Goal: Task Accomplishment & Management: Manage account settings

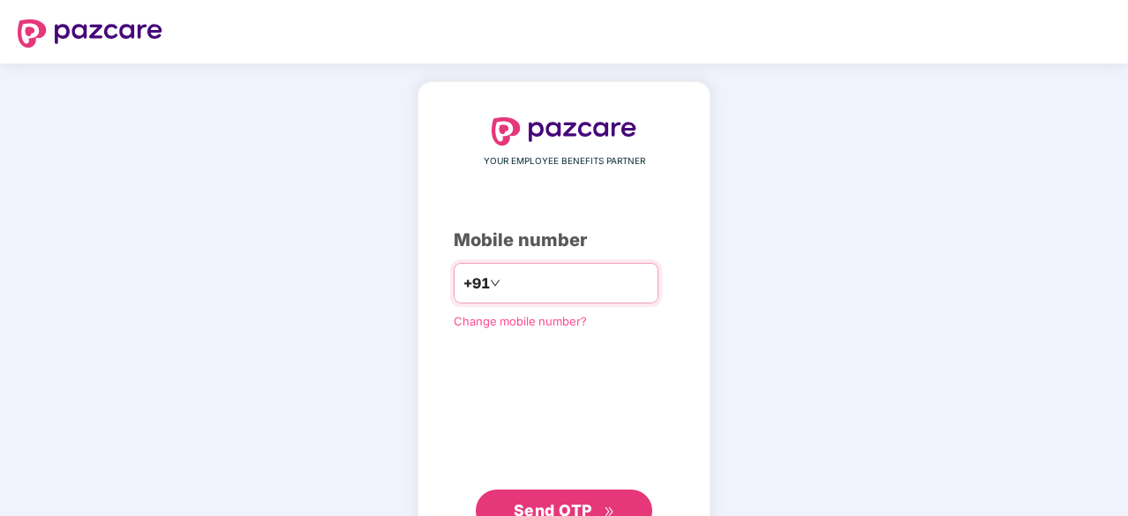
type input "**********"
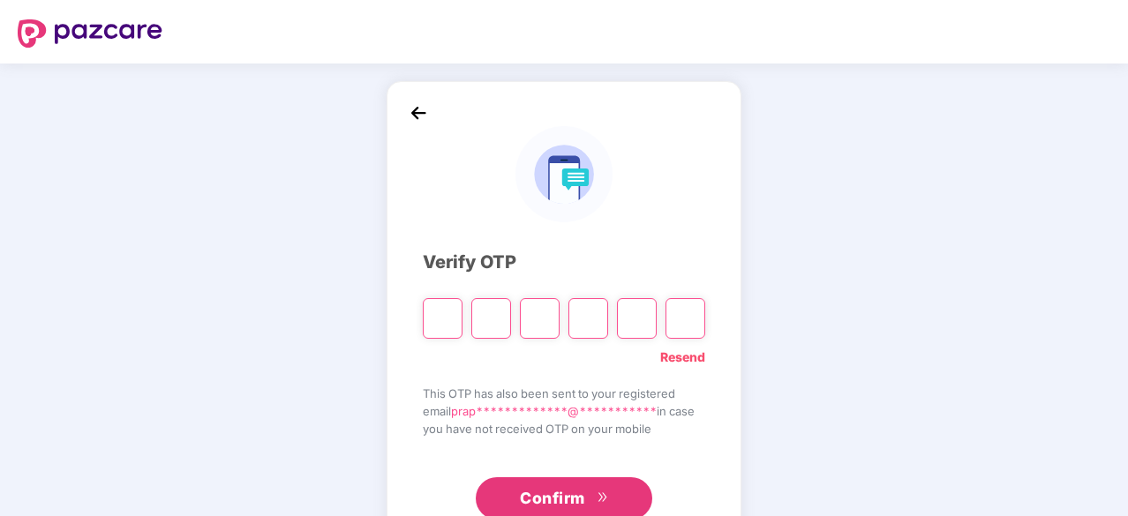
type input "*"
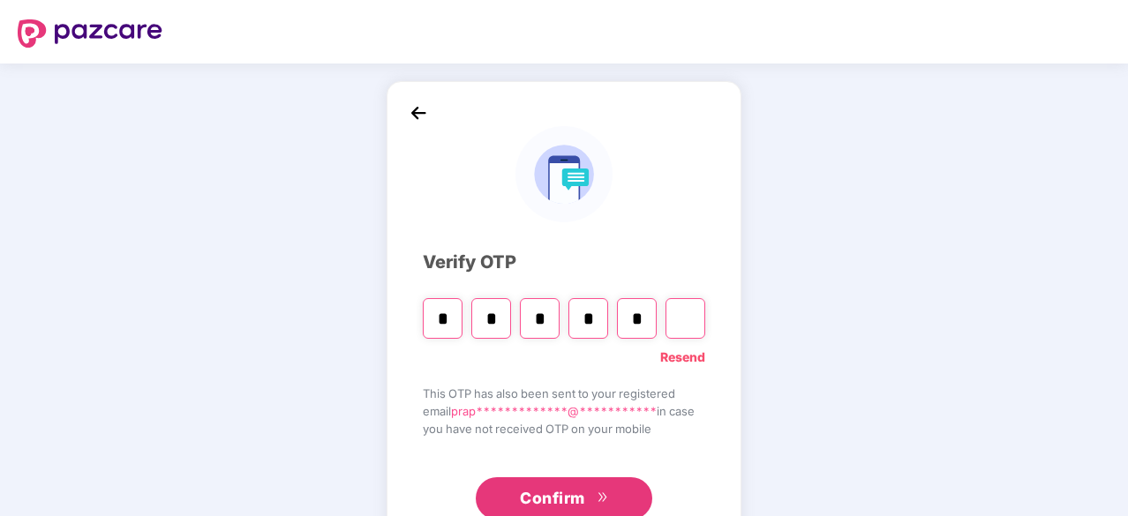
type input "*"
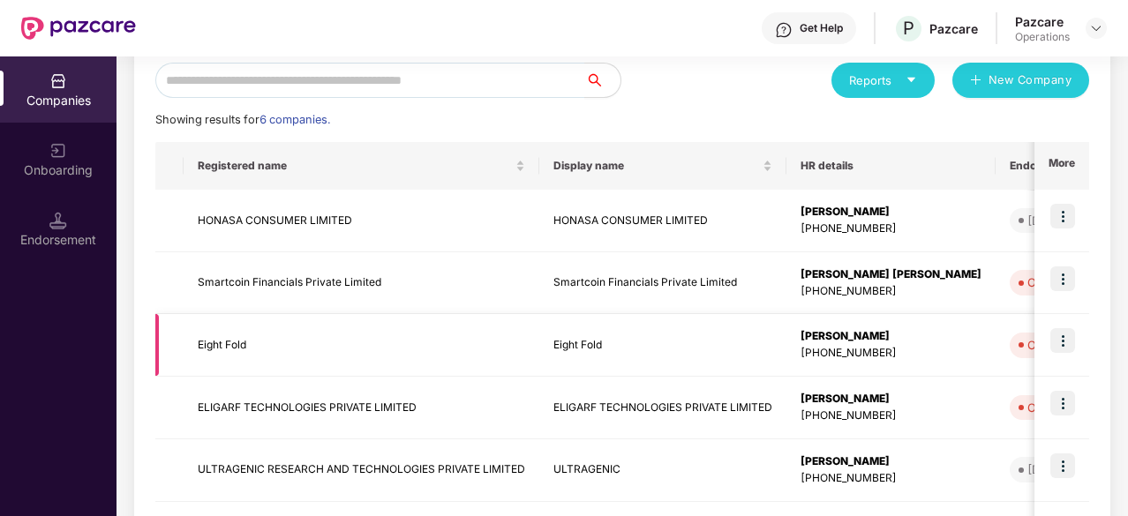
scroll to position [195, 0]
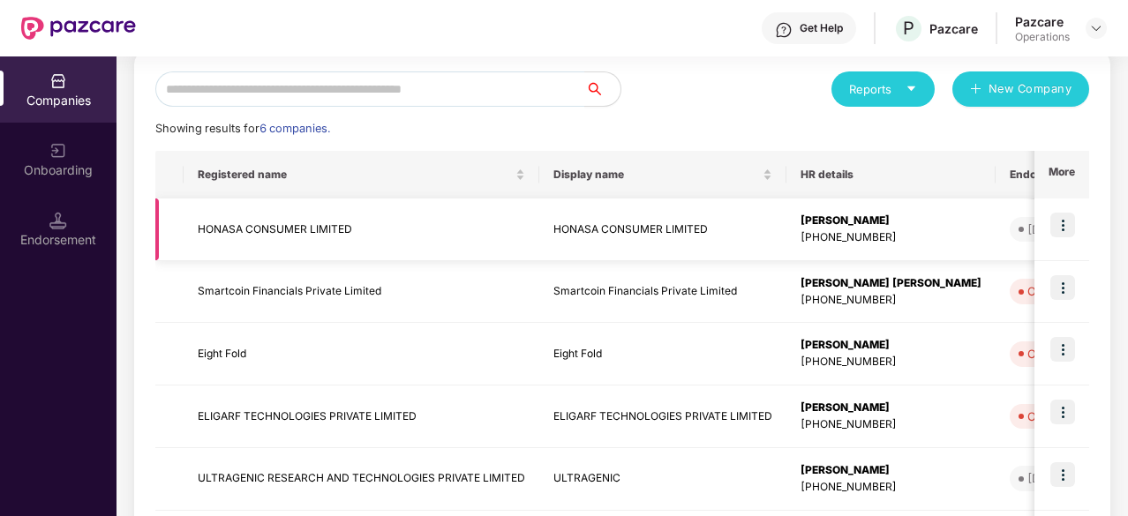
click at [1067, 223] on img at bounding box center [1062, 225] width 25 height 25
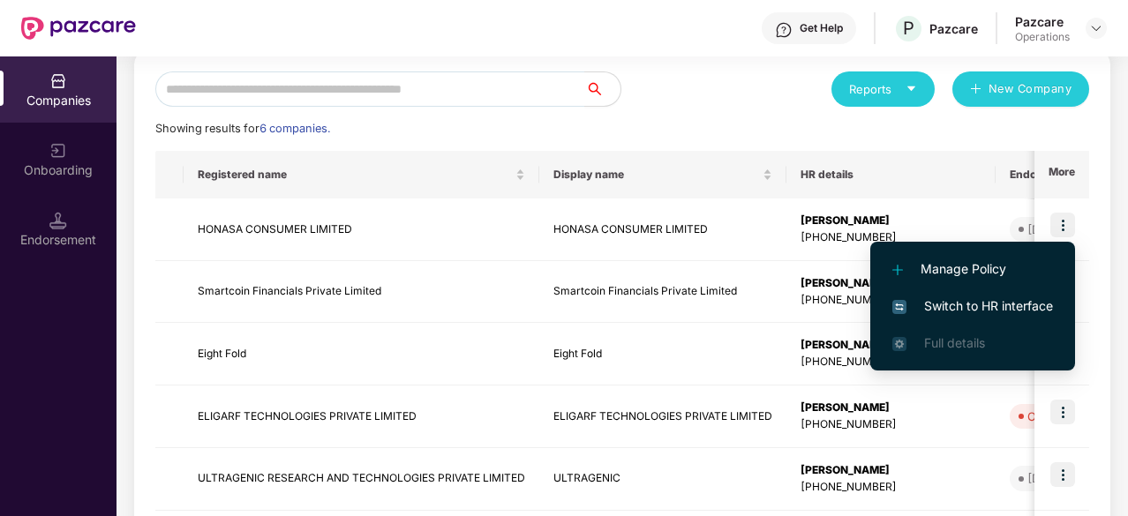
click at [957, 297] on span "Switch to HR interface" at bounding box center [972, 306] width 161 height 19
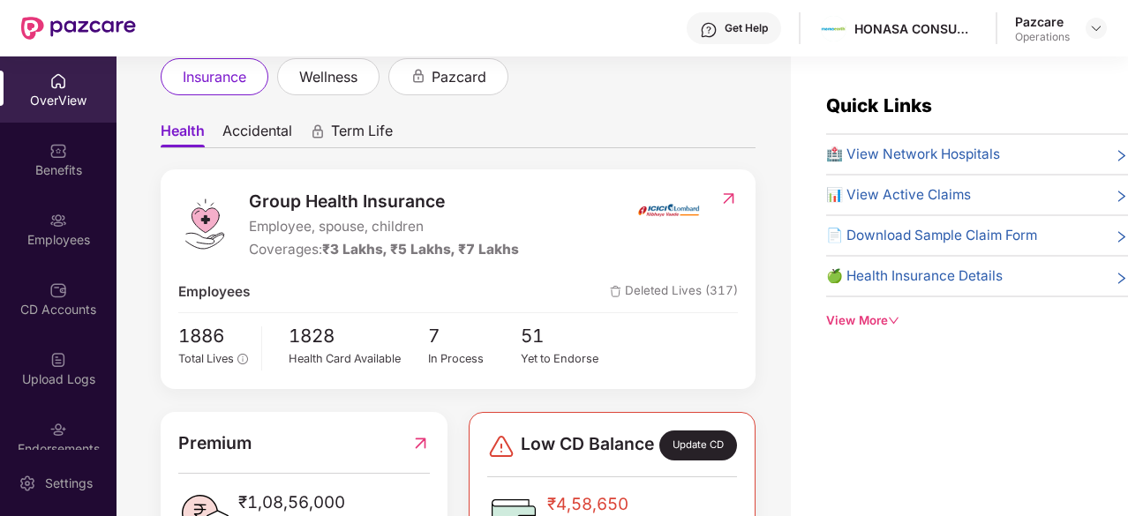
scroll to position [105, 0]
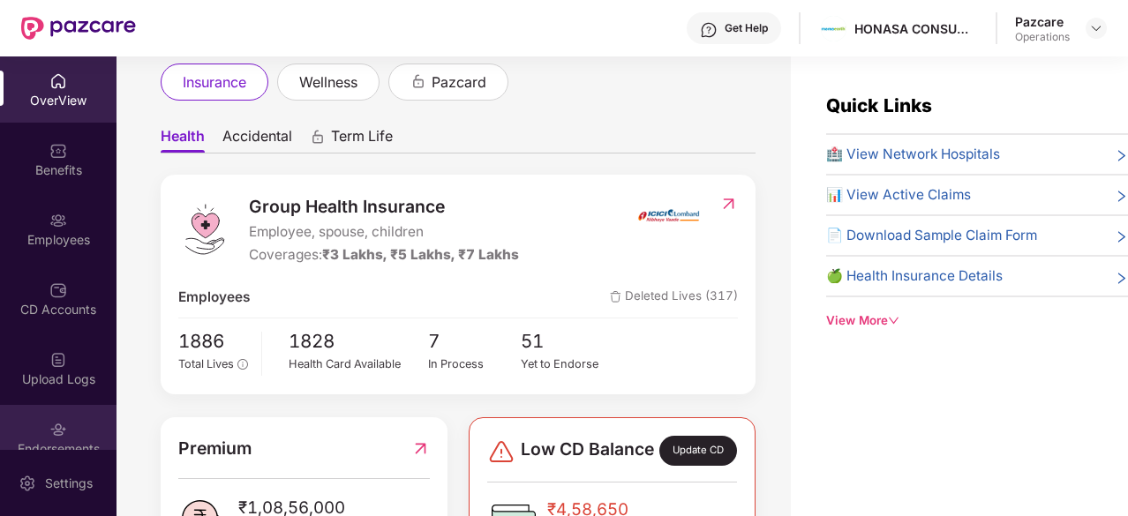
click at [39, 425] on div "Endorsements" at bounding box center [58, 438] width 117 height 66
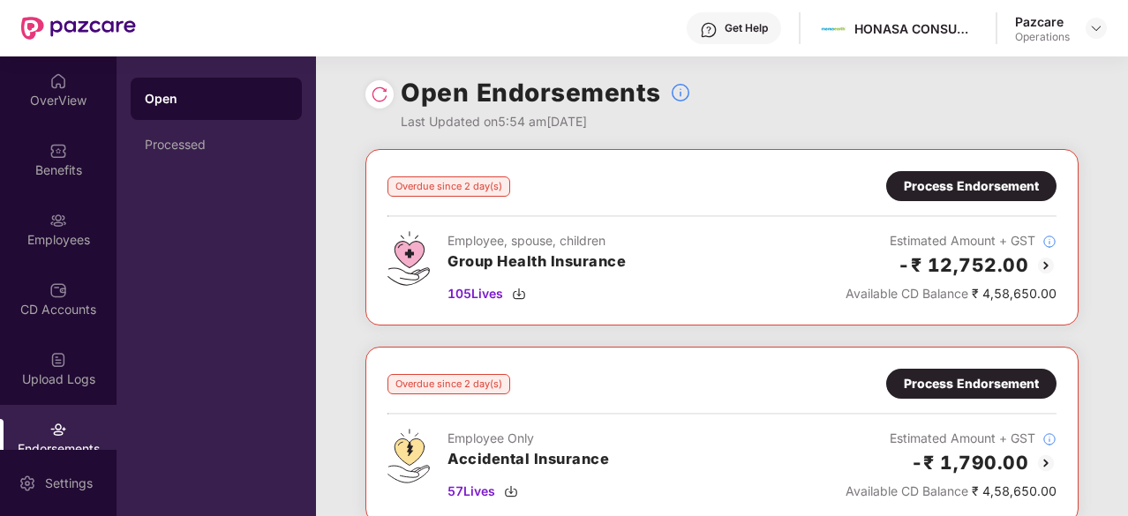
scroll to position [4, 0]
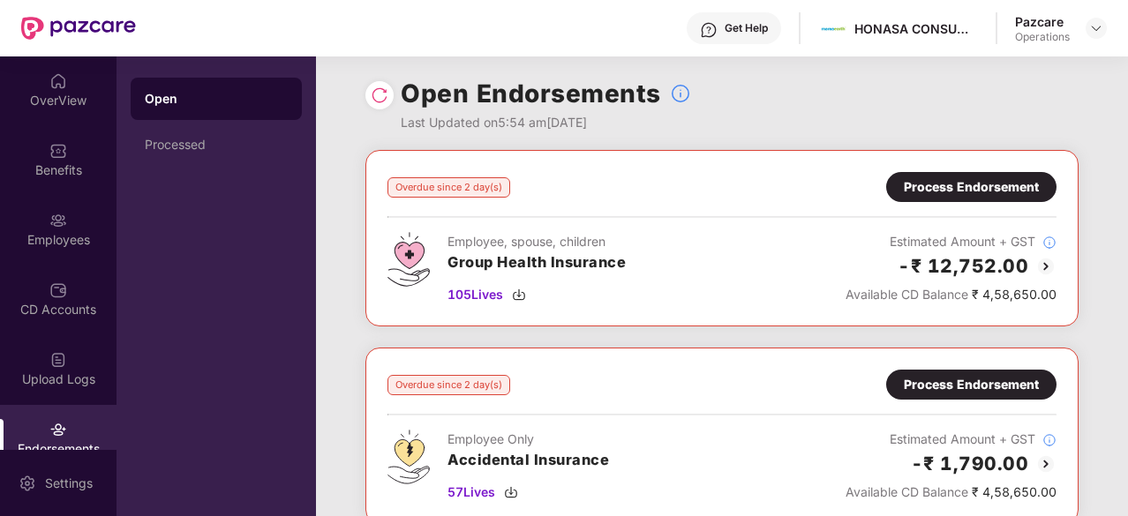
click at [1036, 267] on img at bounding box center [1045, 266] width 21 height 21
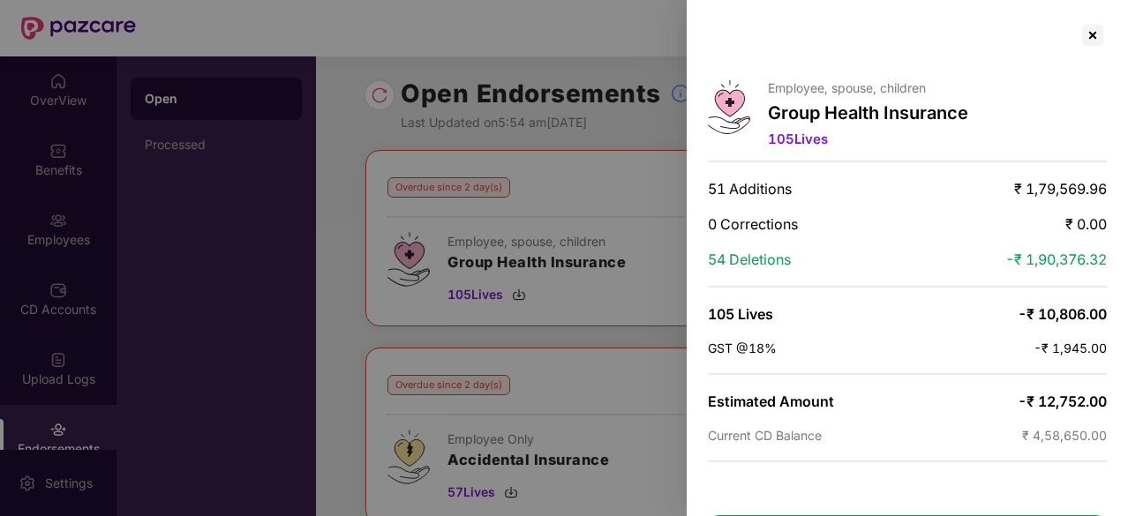
click at [591, 144] on div at bounding box center [564, 258] width 1128 height 516
click at [1089, 43] on div at bounding box center [1093, 35] width 28 height 28
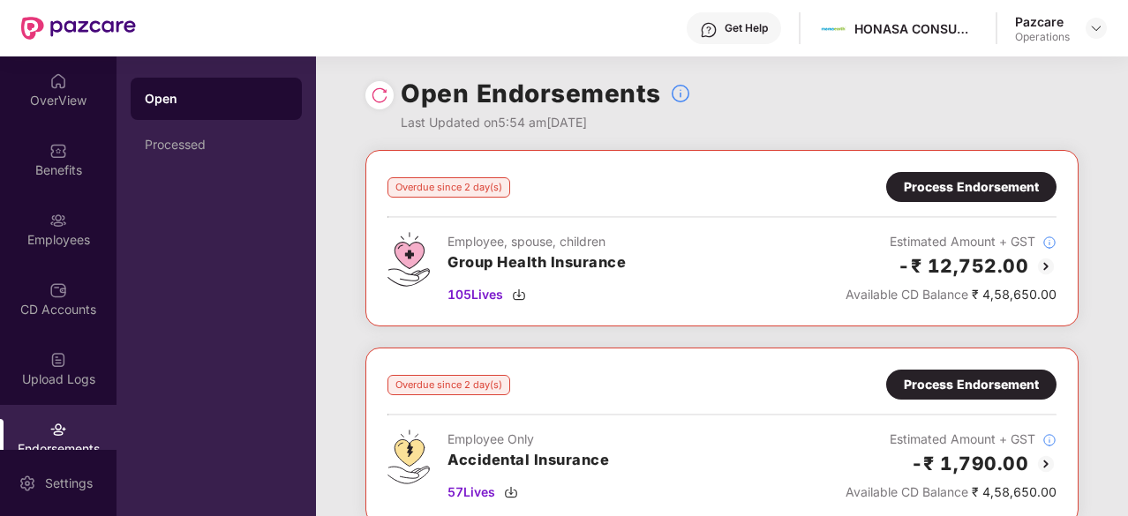
click at [1043, 463] on img at bounding box center [1045, 464] width 21 height 21
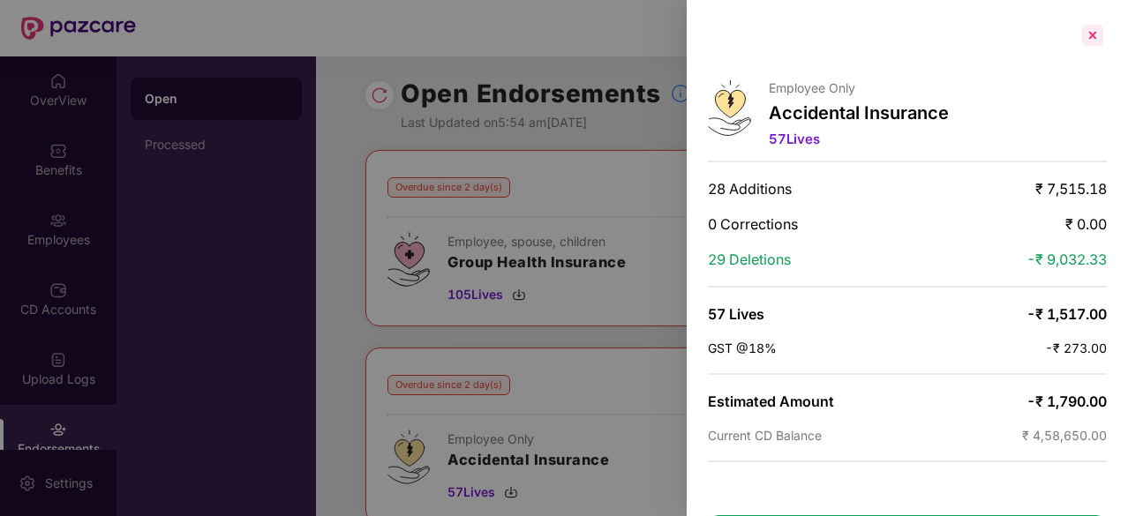
click at [1087, 41] on div at bounding box center [1093, 35] width 28 height 28
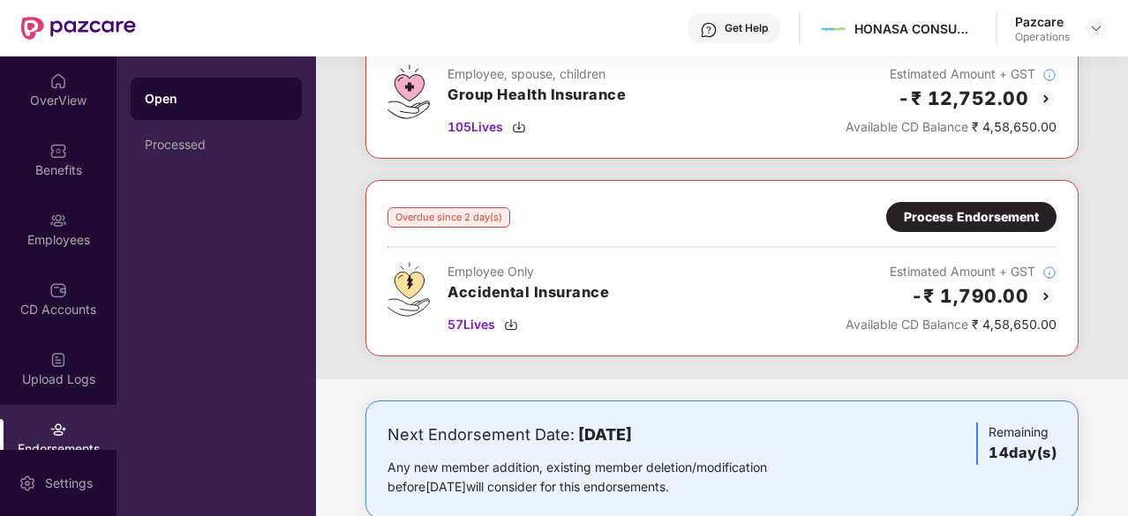
scroll to position [0, 0]
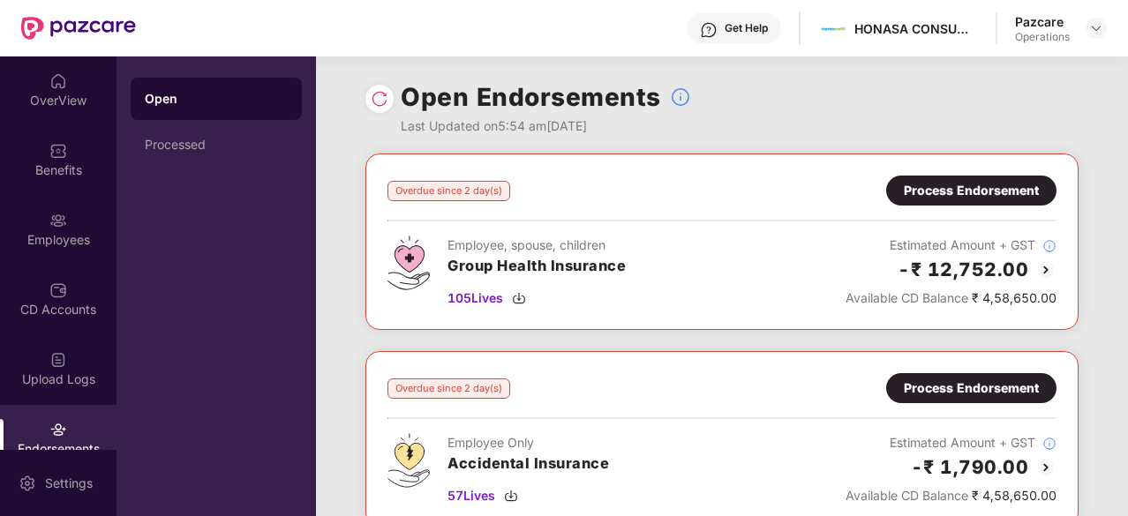
click at [387, 98] on div at bounding box center [379, 99] width 28 height 28
click at [382, 102] on img at bounding box center [380, 99] width 18 height 18
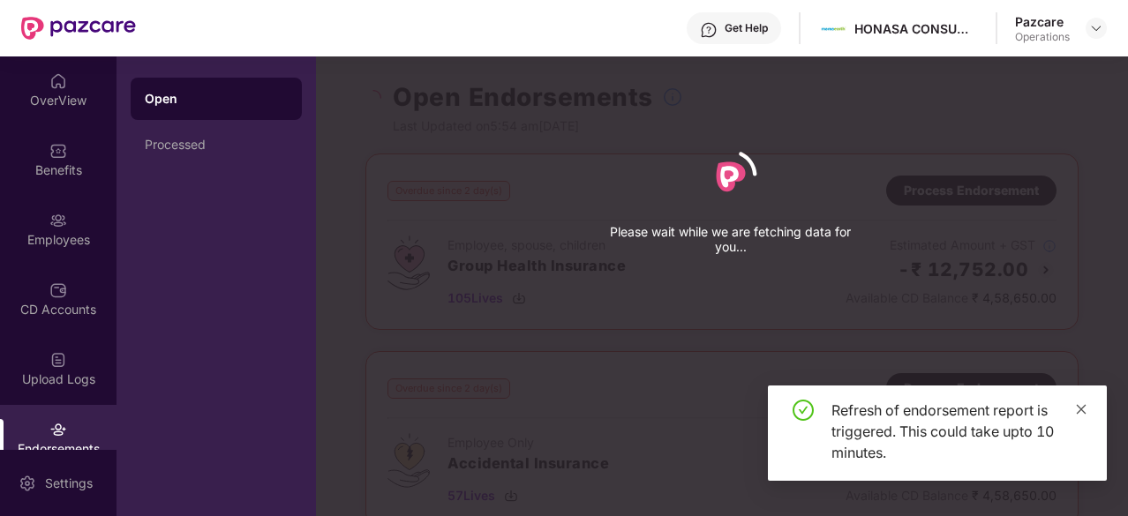
click at [1083, 409] on icon "close" at bounding box center [1081, 409] width 12 height 12
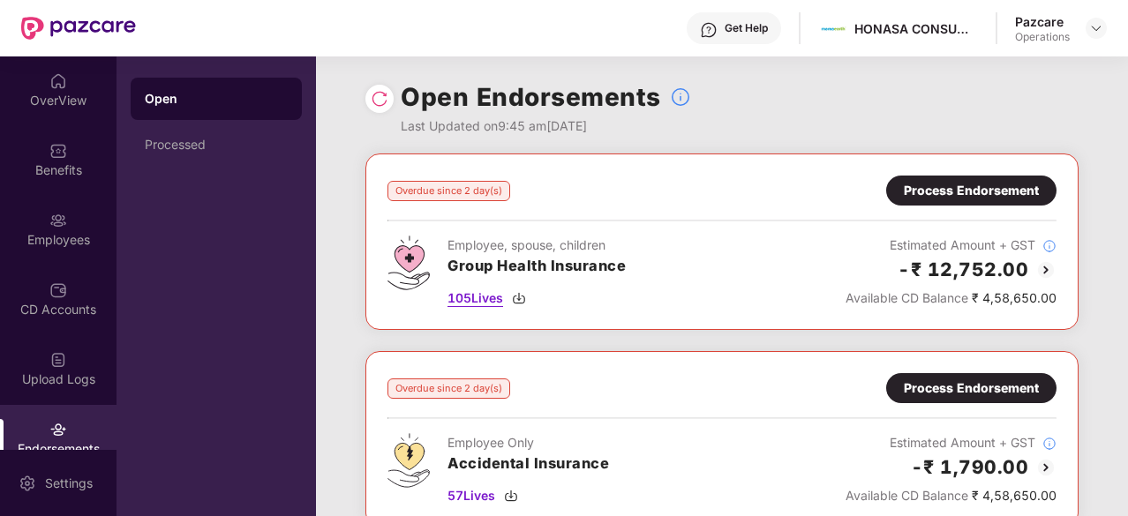
click at [523, 299] on img at bounding box center [519, 298] width 14 height 14
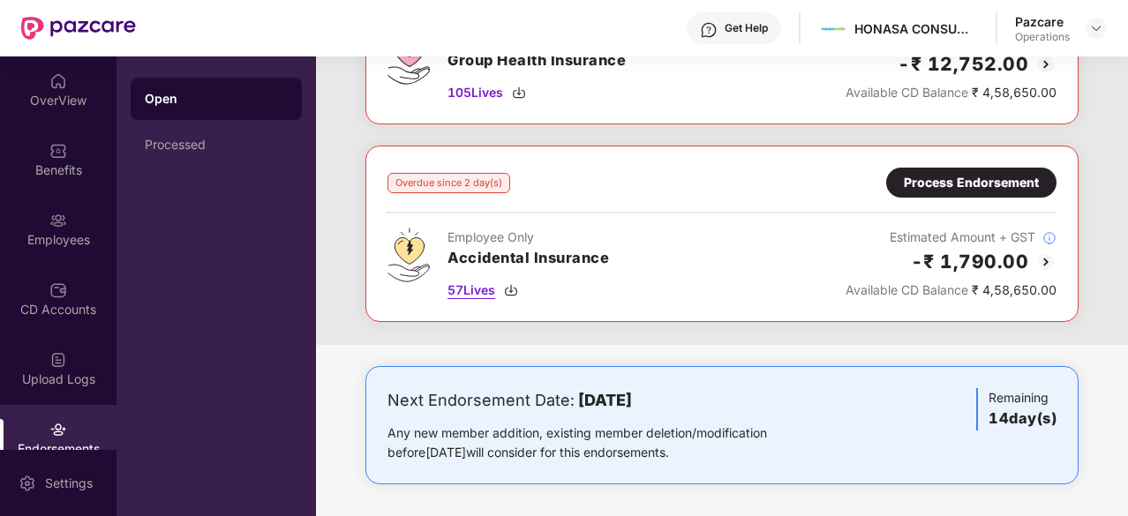
click at [512, 288] on img at bounding box center [511, 290] width 14 height 14
